Goal: Transaction & Acquisition: Download file/media

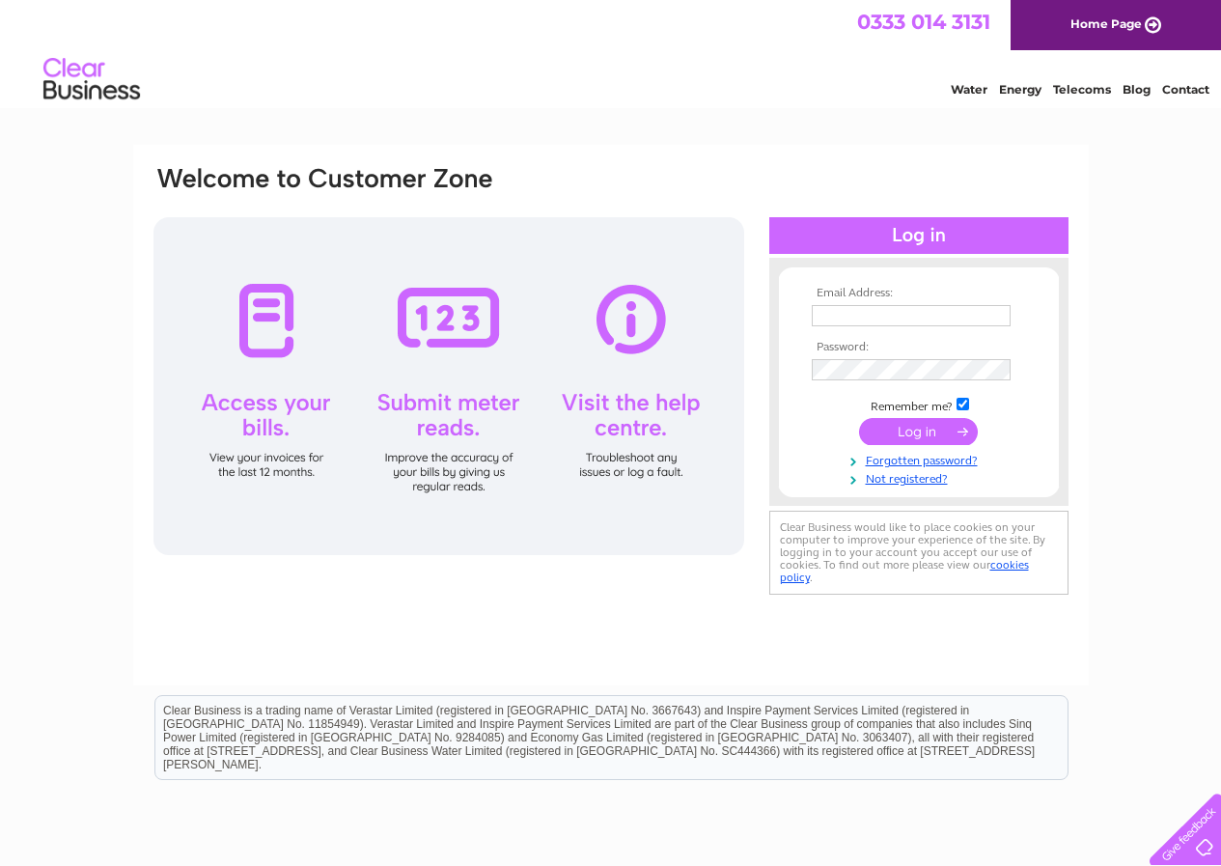
type input "ian@pressure-test-limited.co.uk"
click at [924, 437] on input "submit" at bounding box center [918, 431] width 119 height 27
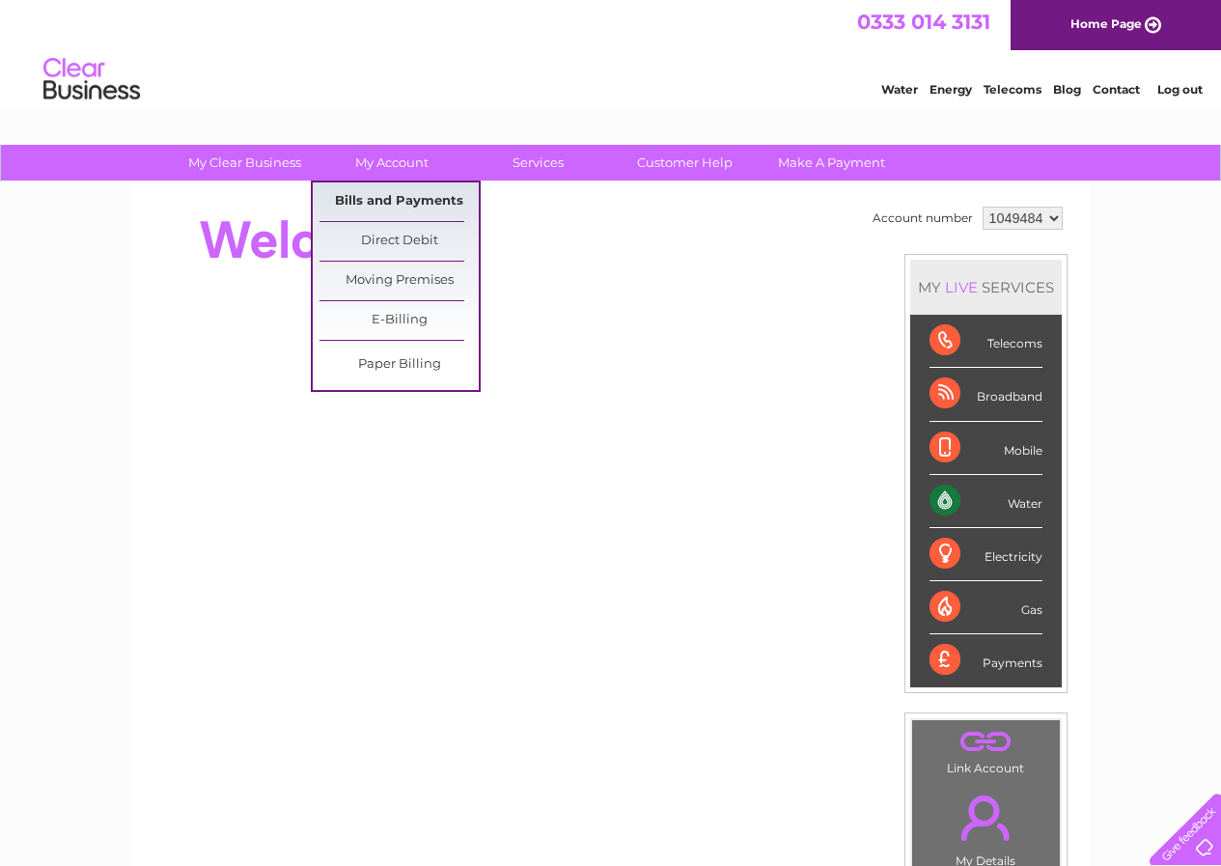
click at [407, 201] on link "Bills and Payments" at bounding box center [398, 201] width 159 height 39
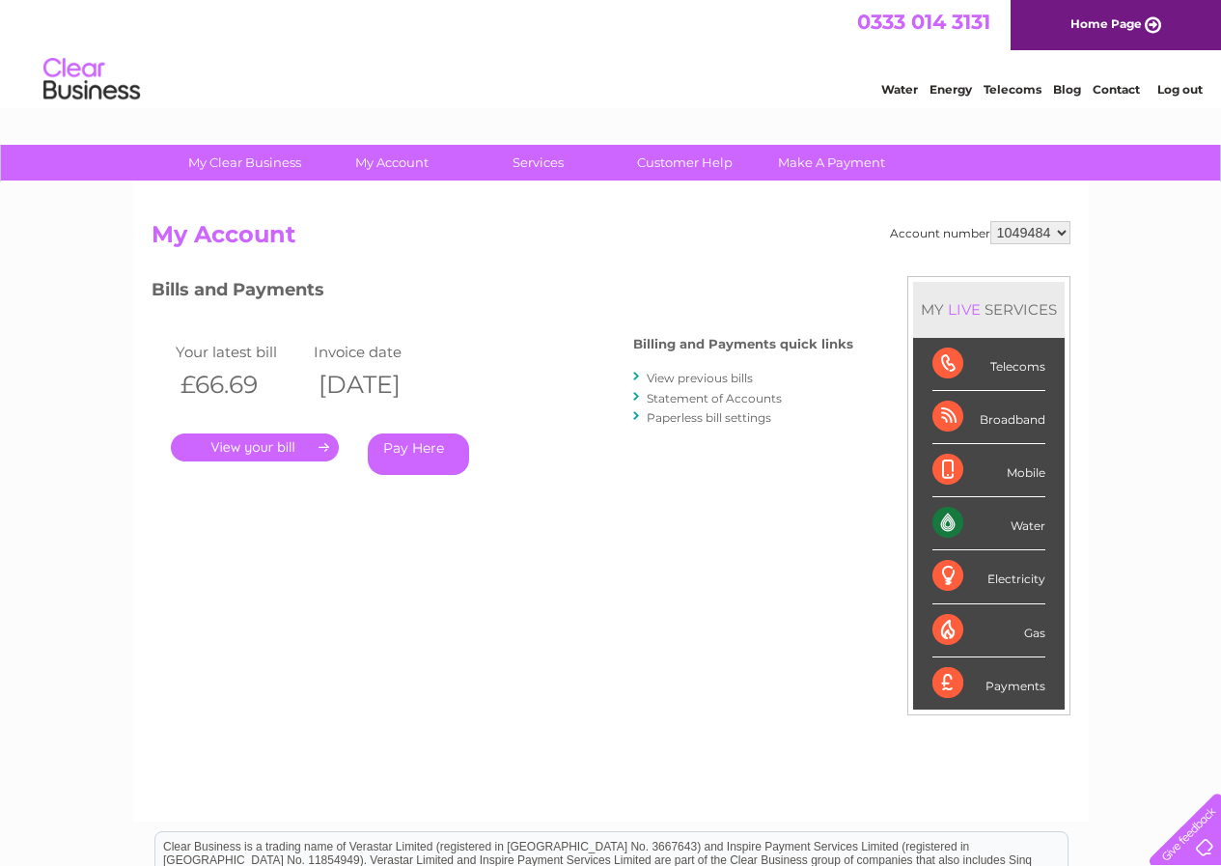
click at [271, 443] on link "." at bounding box center [255, 447] width 168 height 28
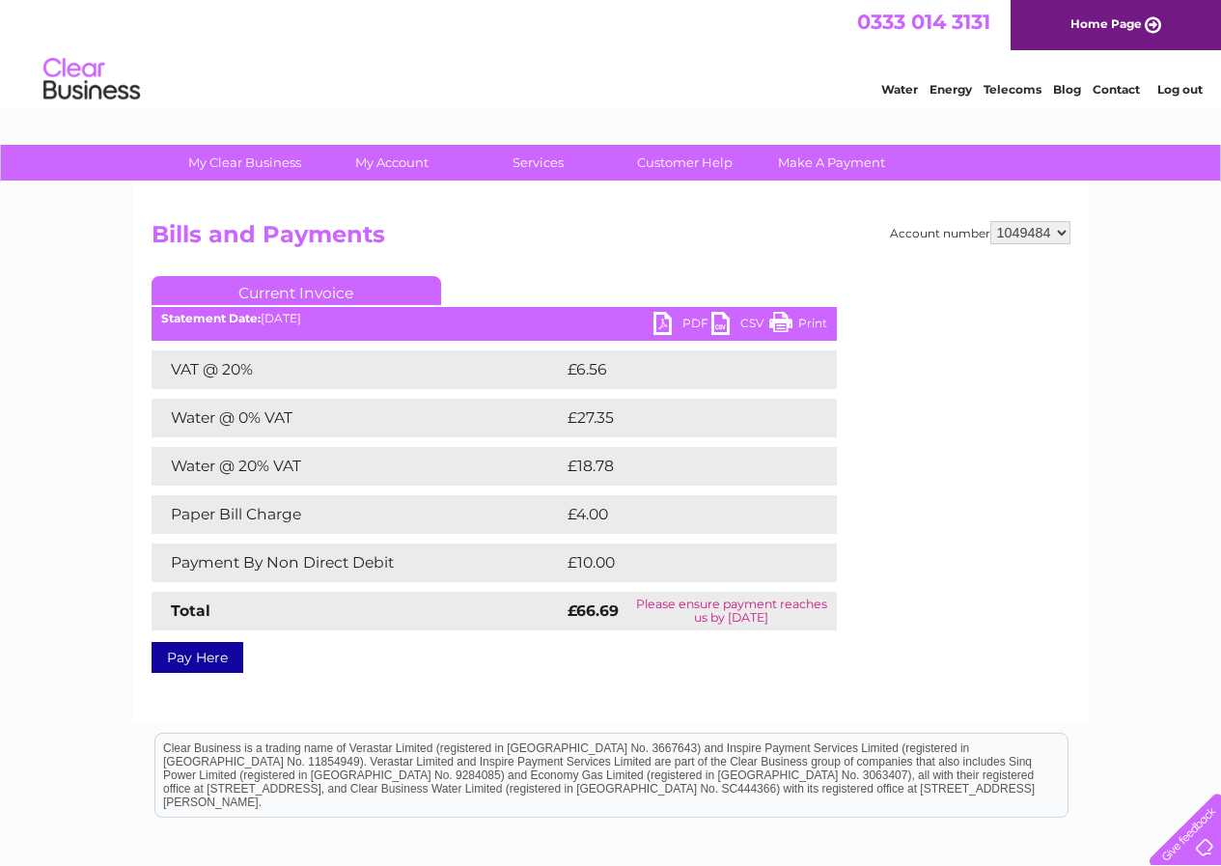
click at [813, 318] on link "Print" at bounding box center [798, 326] width 58 height 28
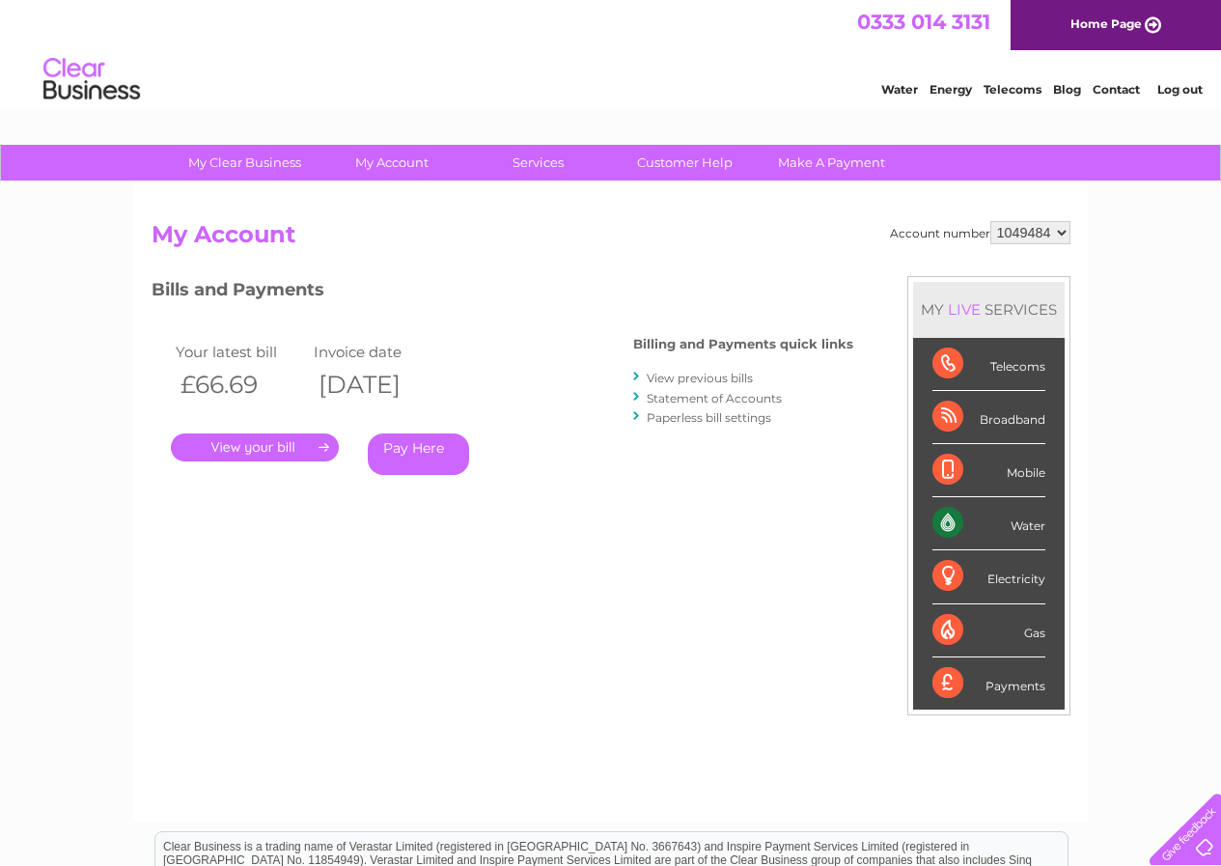
click at [694, 375] on link "View previous bills" at bounding box center [699, 378] width 106 height 14
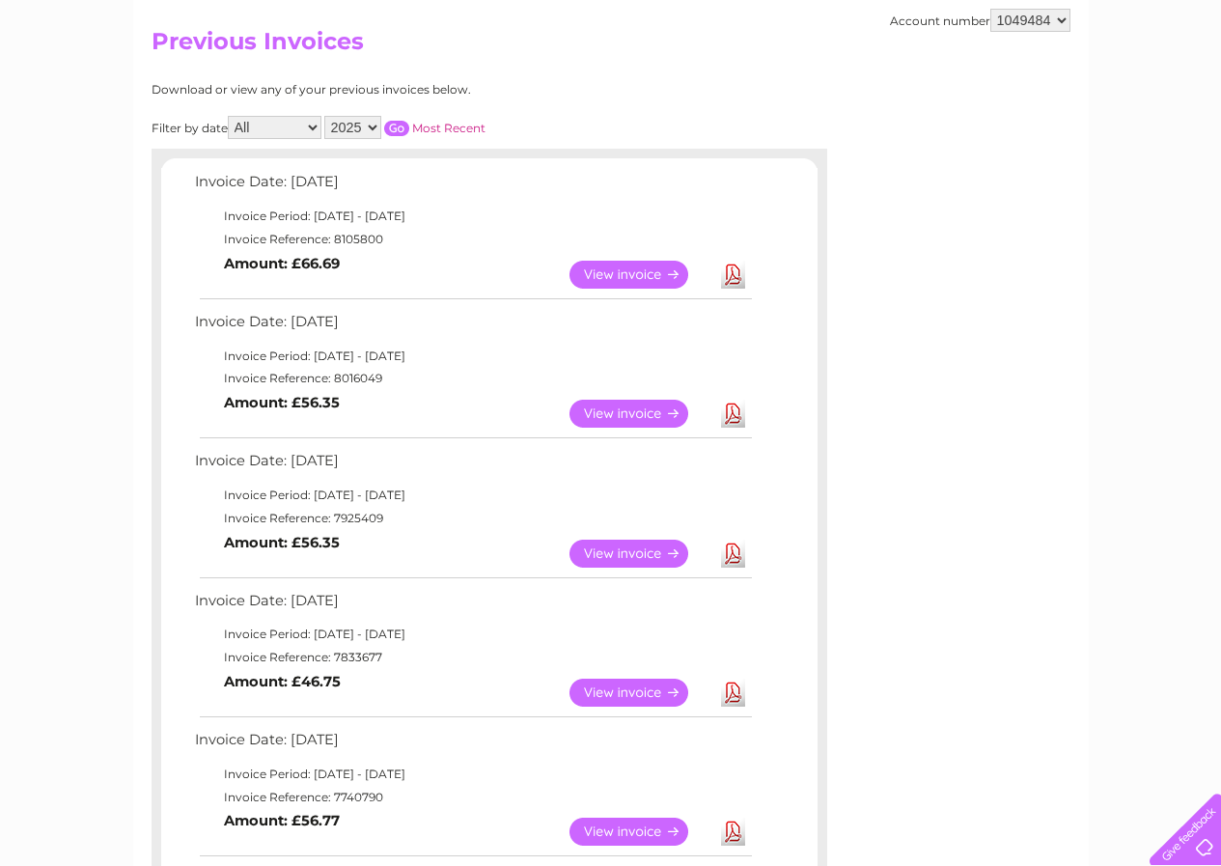
scroll to position [289, 0]
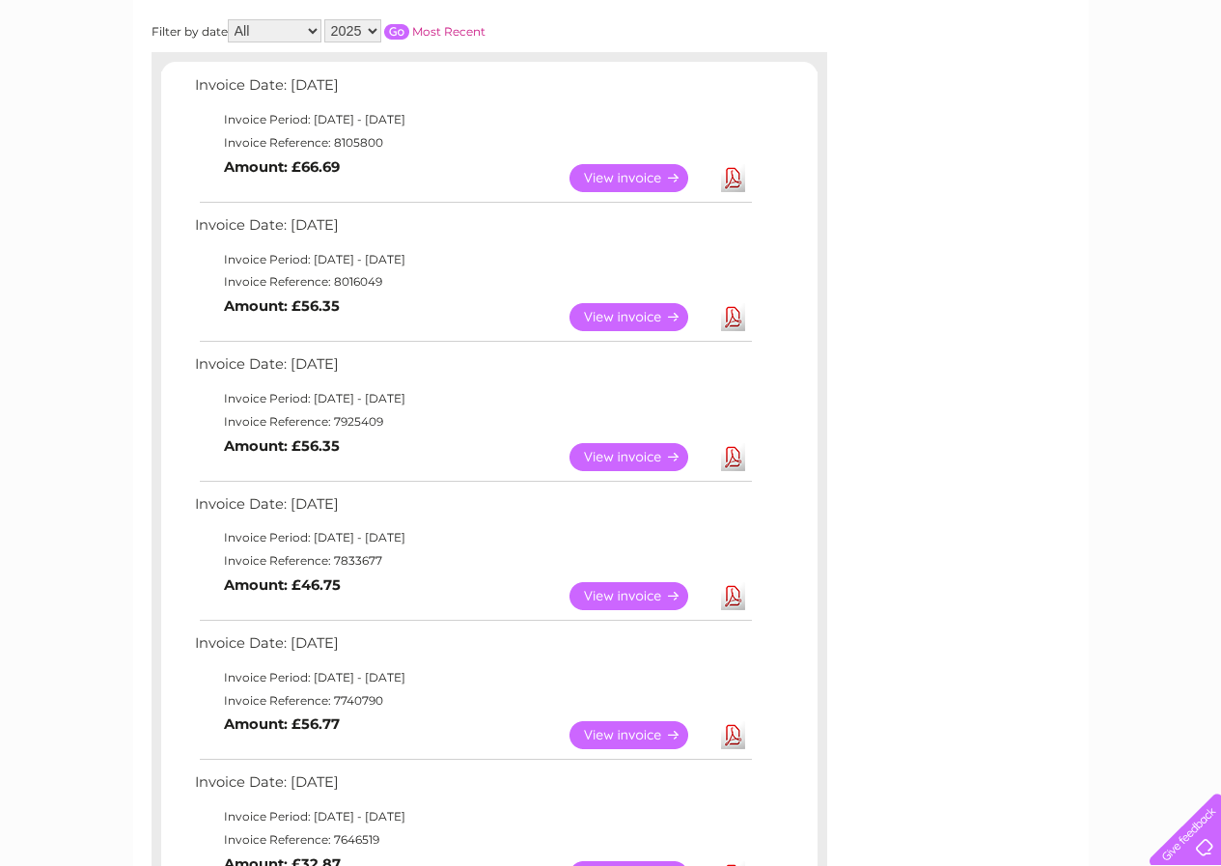
click at [735, 454] on link "Download" at bounding box center [733, 457] width 24 height 28
click at [623, 455] on link "View" at bounding box center [640, 457] width 142 height 28
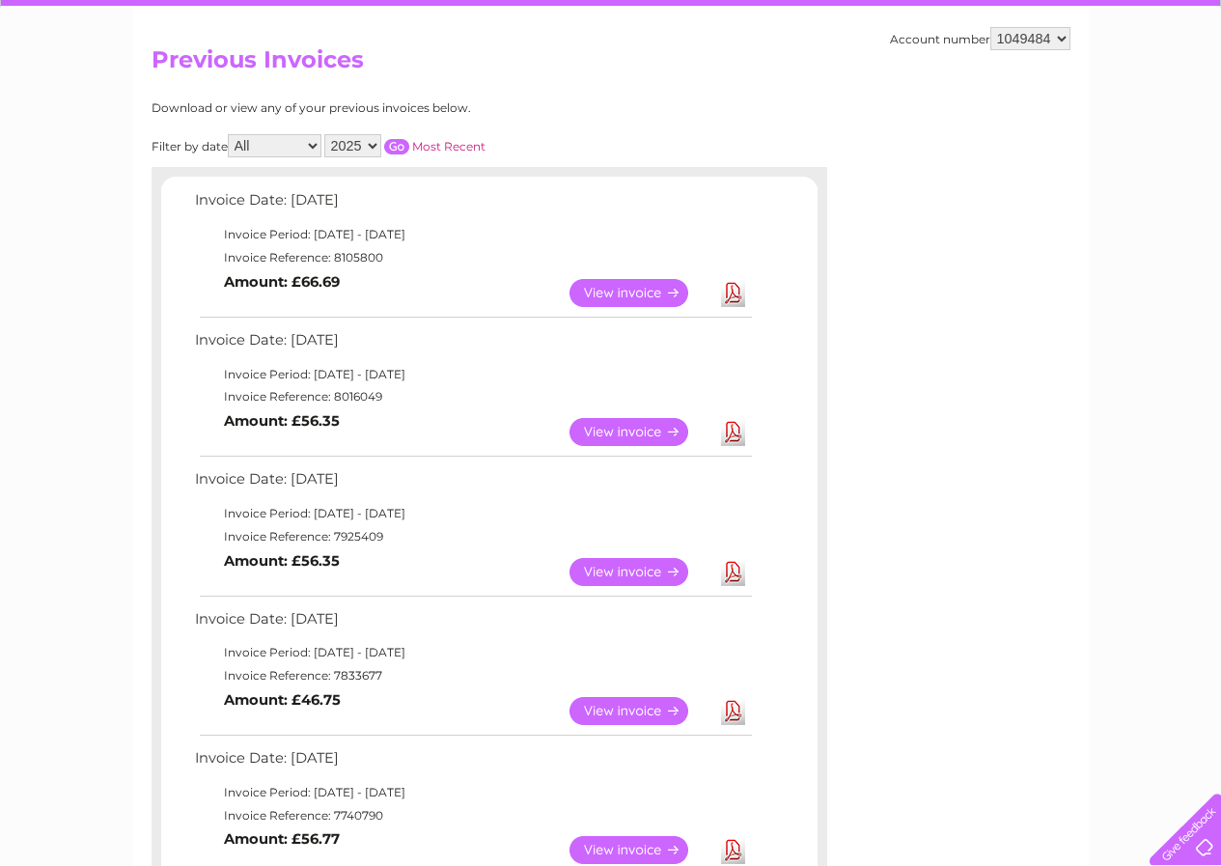
scroll to position [194, 0]
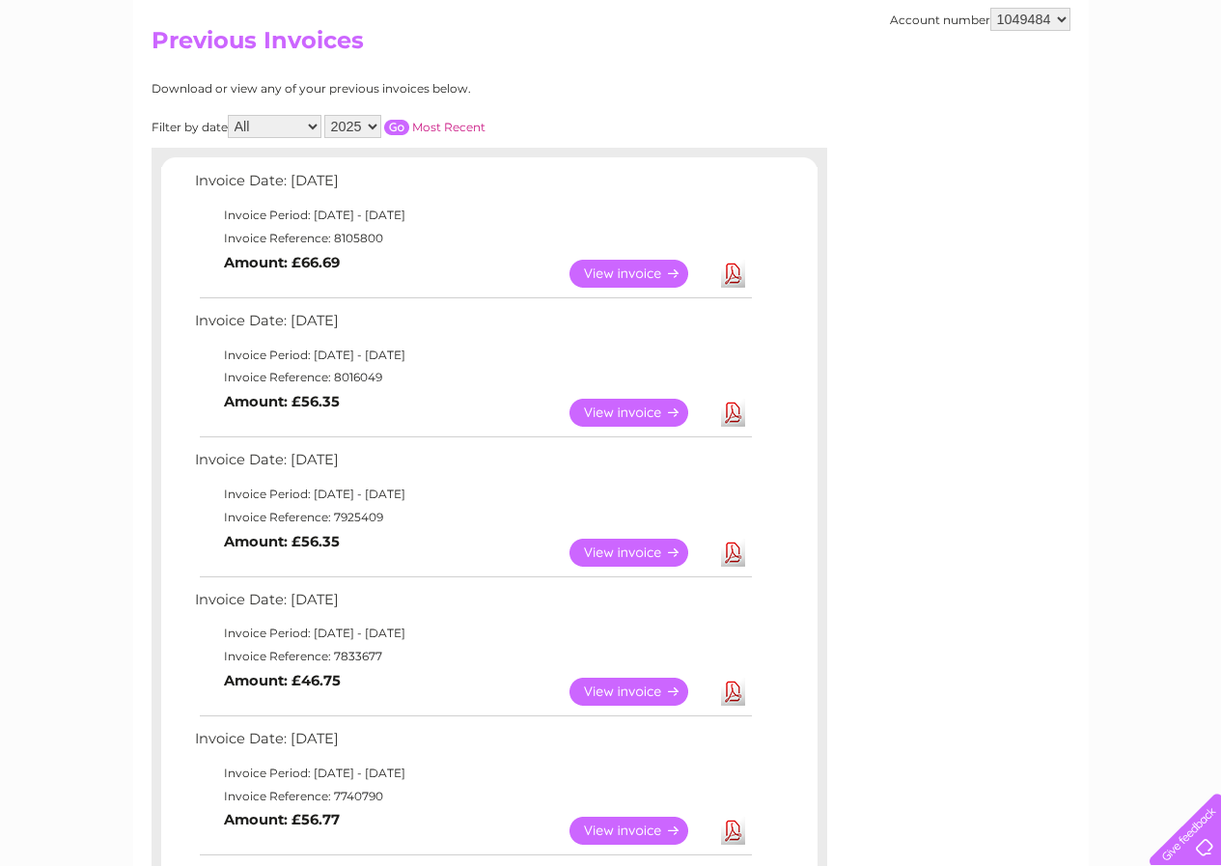
click at [735, 409] on link "Download" at bounding box center [733, 413] width 24 height 28
click at [731, 555] on link "Download" at bounding box center [733, 552] width 24 height 28
click at [731, 279] on link "Download" at bounding box center [733, 274] width 24 height 28
click at [729, 689] on link "Download" at bounding box center [733, 691] width 24 height 28
